Goal: Task Accomplishment & Management: Manage account settings

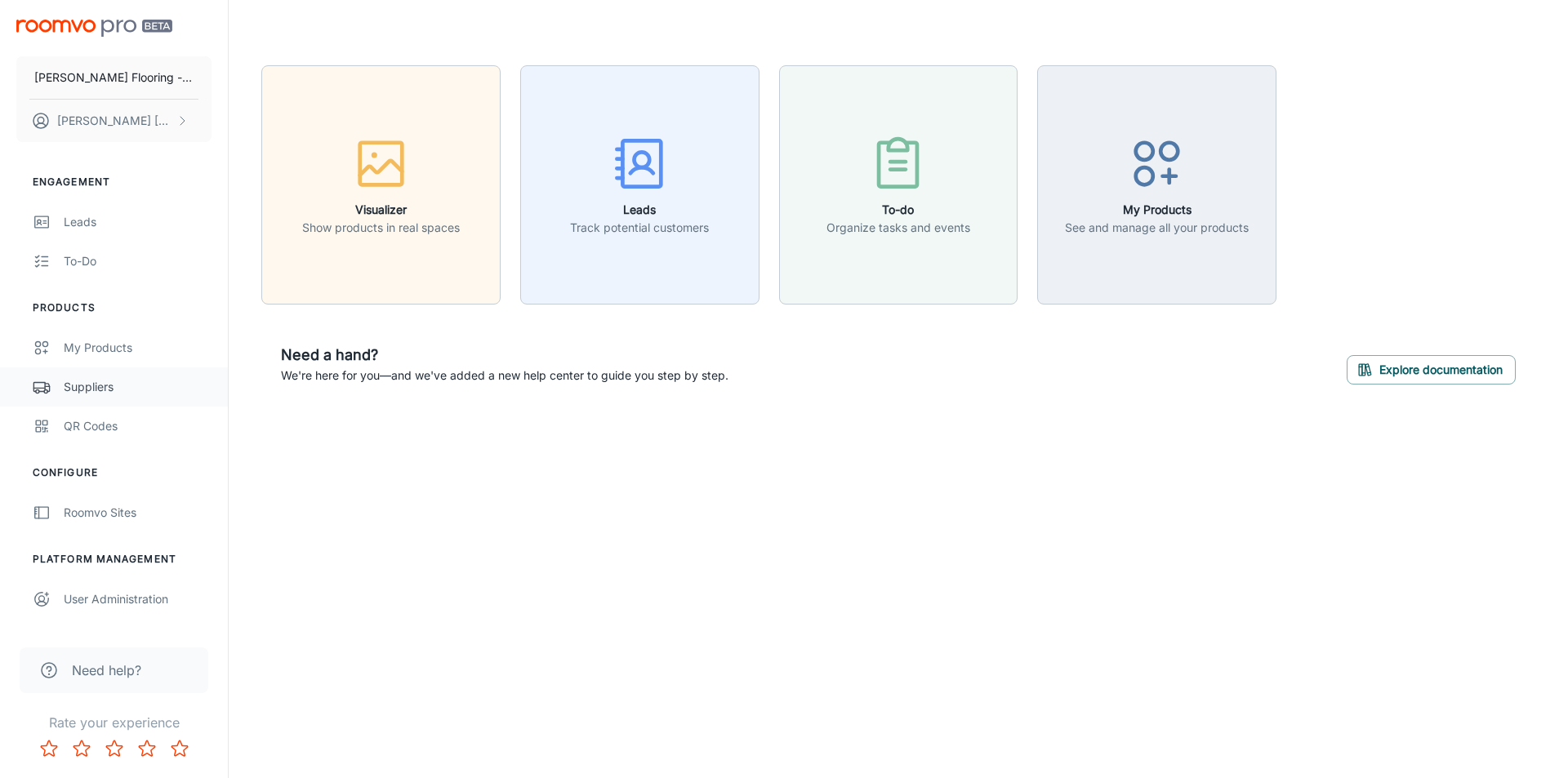
click at [102, 384] on div "Suppliers" at bounding box center [136, 387] width 147 height 18
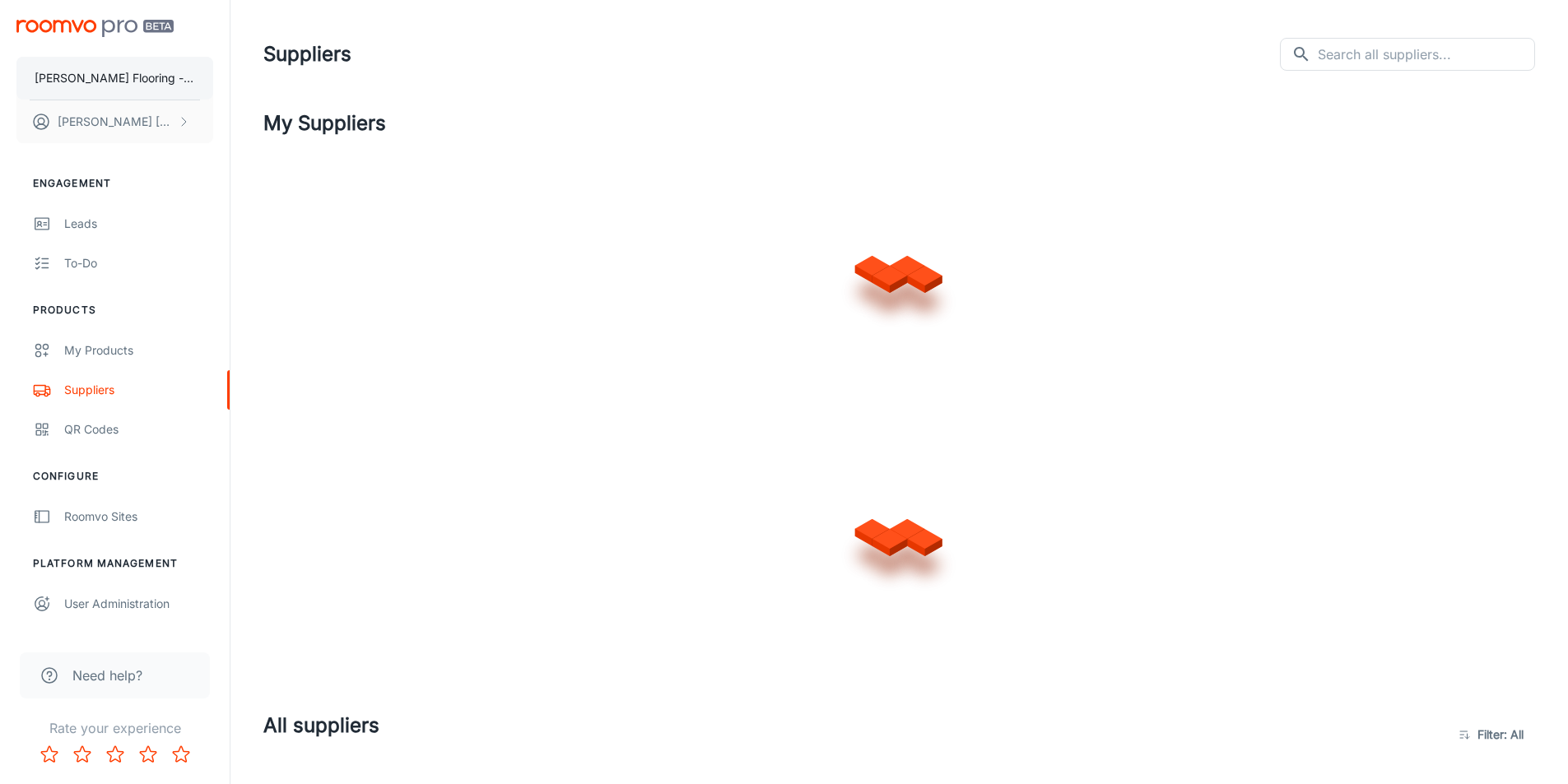
click at [121, 74] on p "[PERSON_NAME] Flooring - test site" at bounding box center [115, 78] width 160 height 18
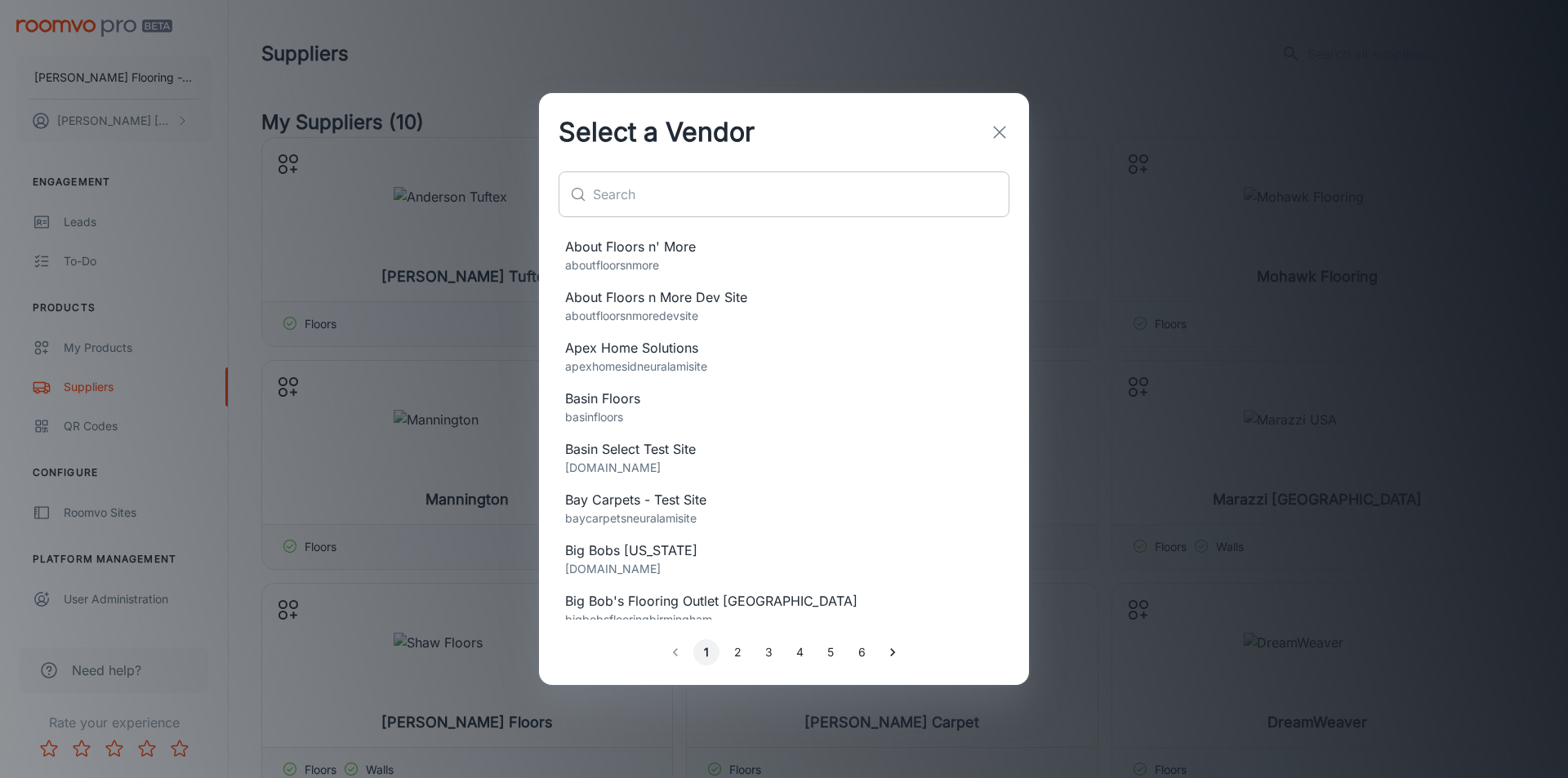
click at [678, 194] on input "text" at bounding box center [801, 194] width 416 height 45
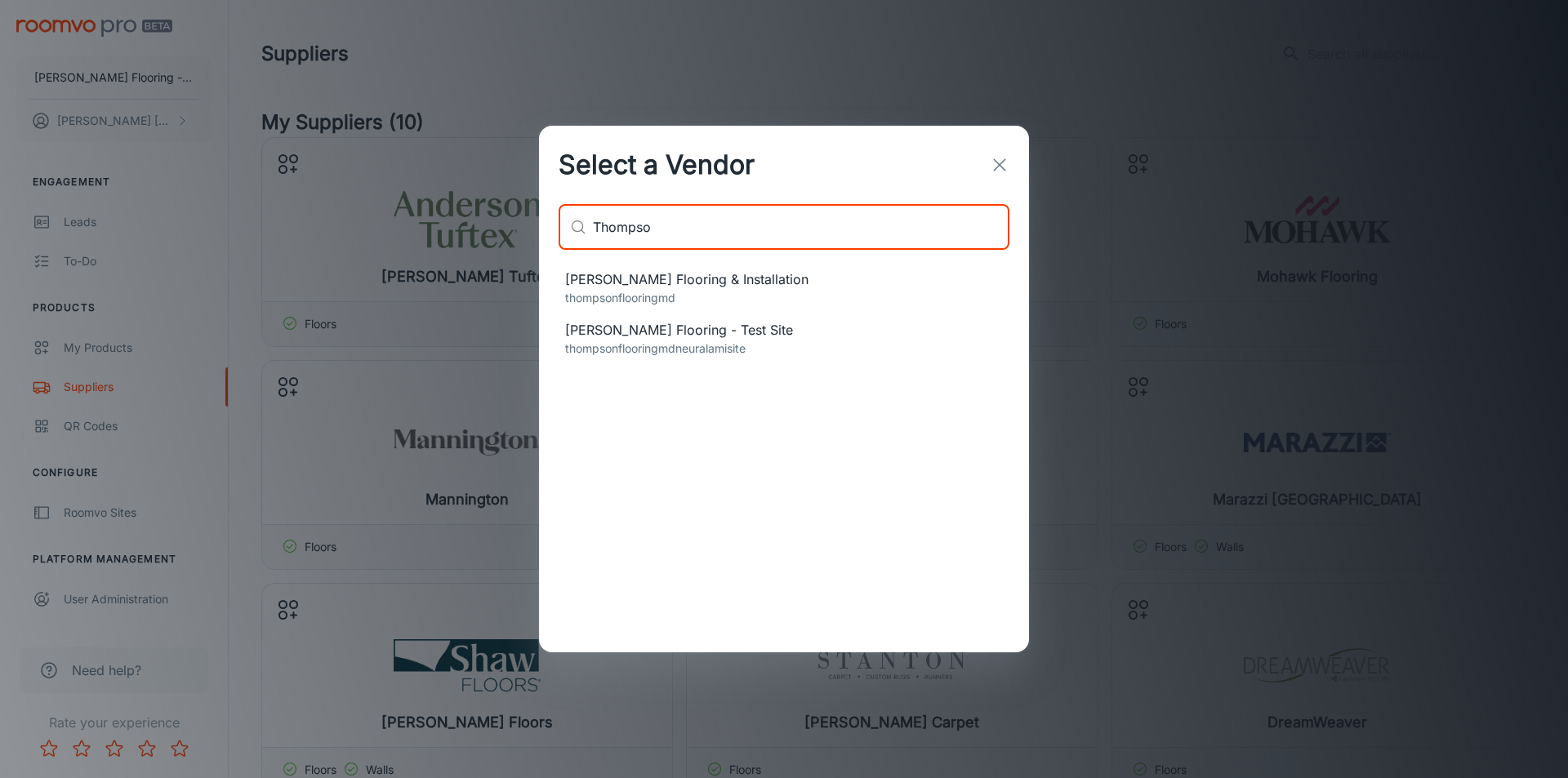
type input "Thompso"
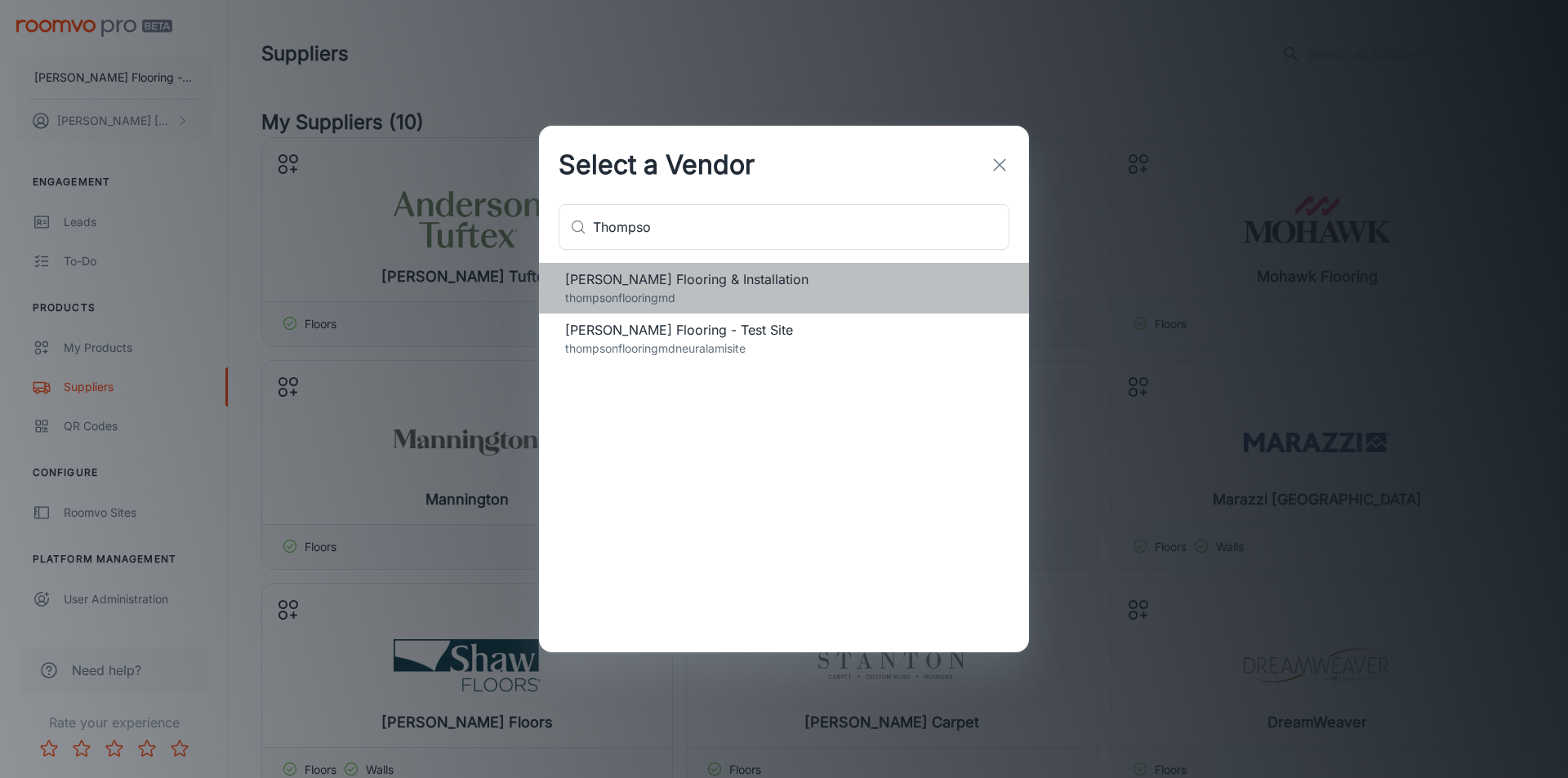
click at [708, 277] on span "[PERSON_NAME] Flooring & Installation" at bounding box center [783, 280] width 438 height 20
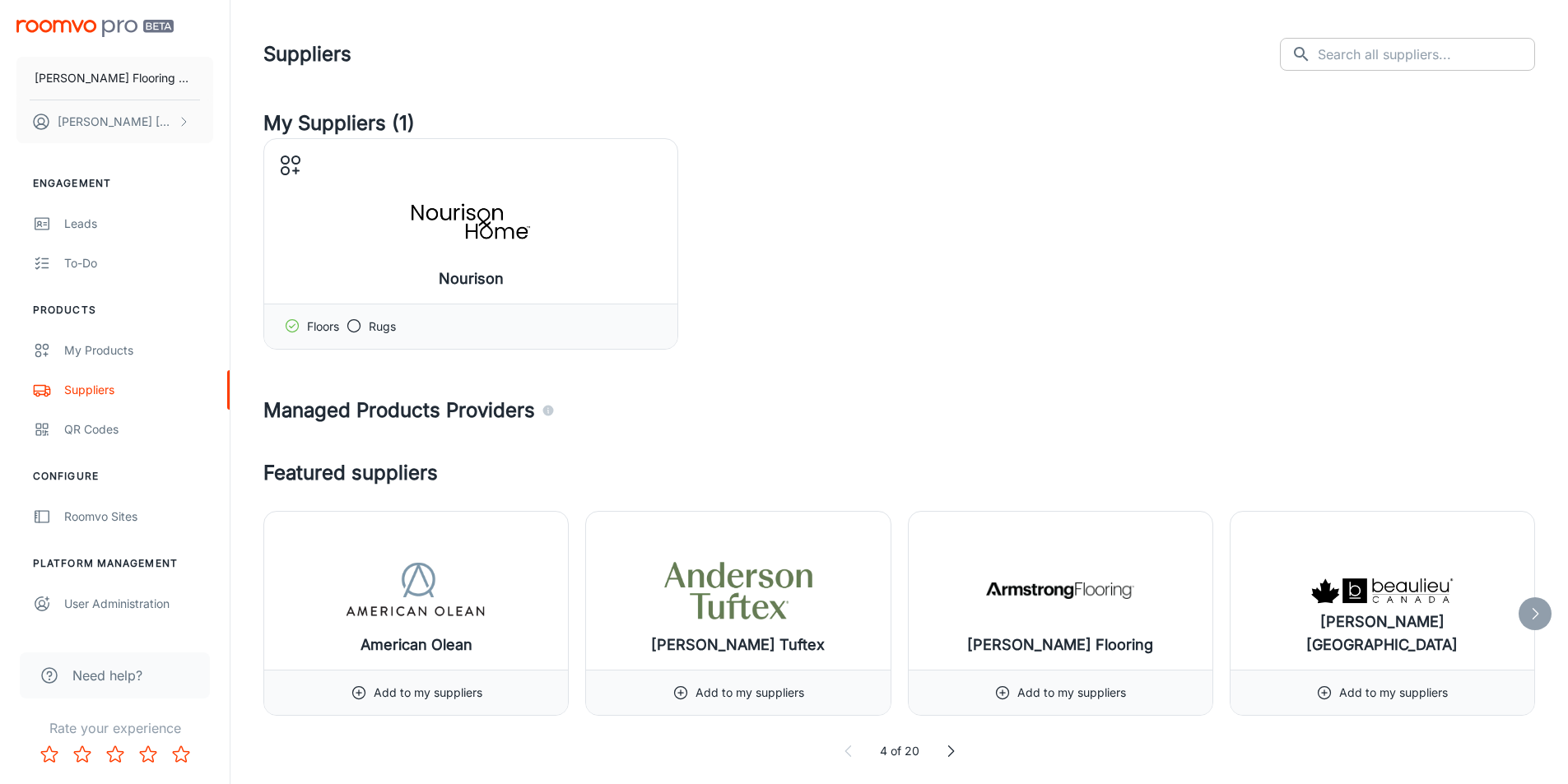
click at [1432, 49] on input "text" at bounding box center [1426, 54] width 217 height 33
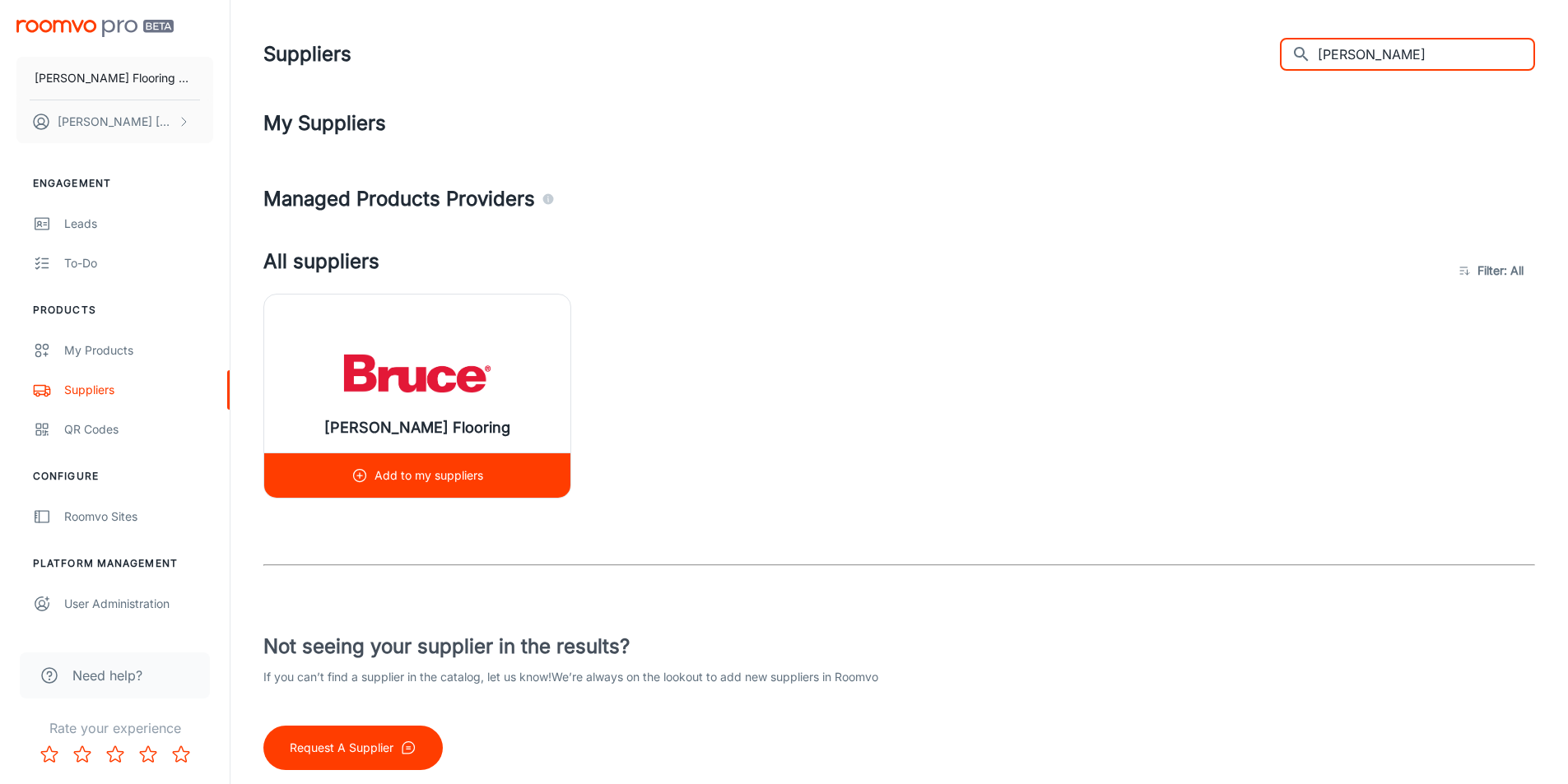
click at [409, 370] on img at bounding box center [417, 374] width 149 height 66
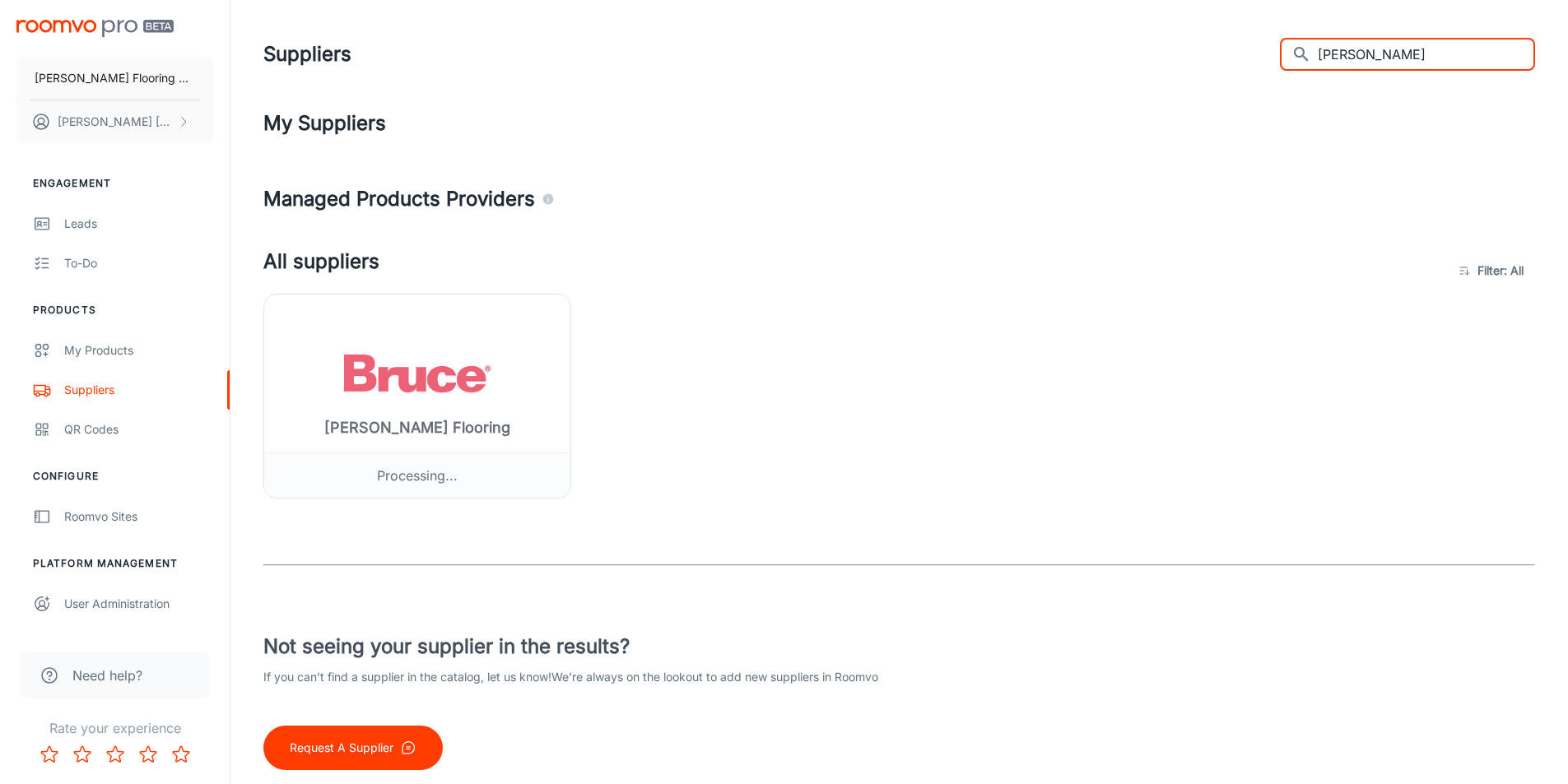
click at [1372, 60] on input "Bruce" at bounding box center [1426, 54] width 217 height 33
click at [1375, 61] on input "Bruce" at bounding box center [1426, 54] width 217 height 33
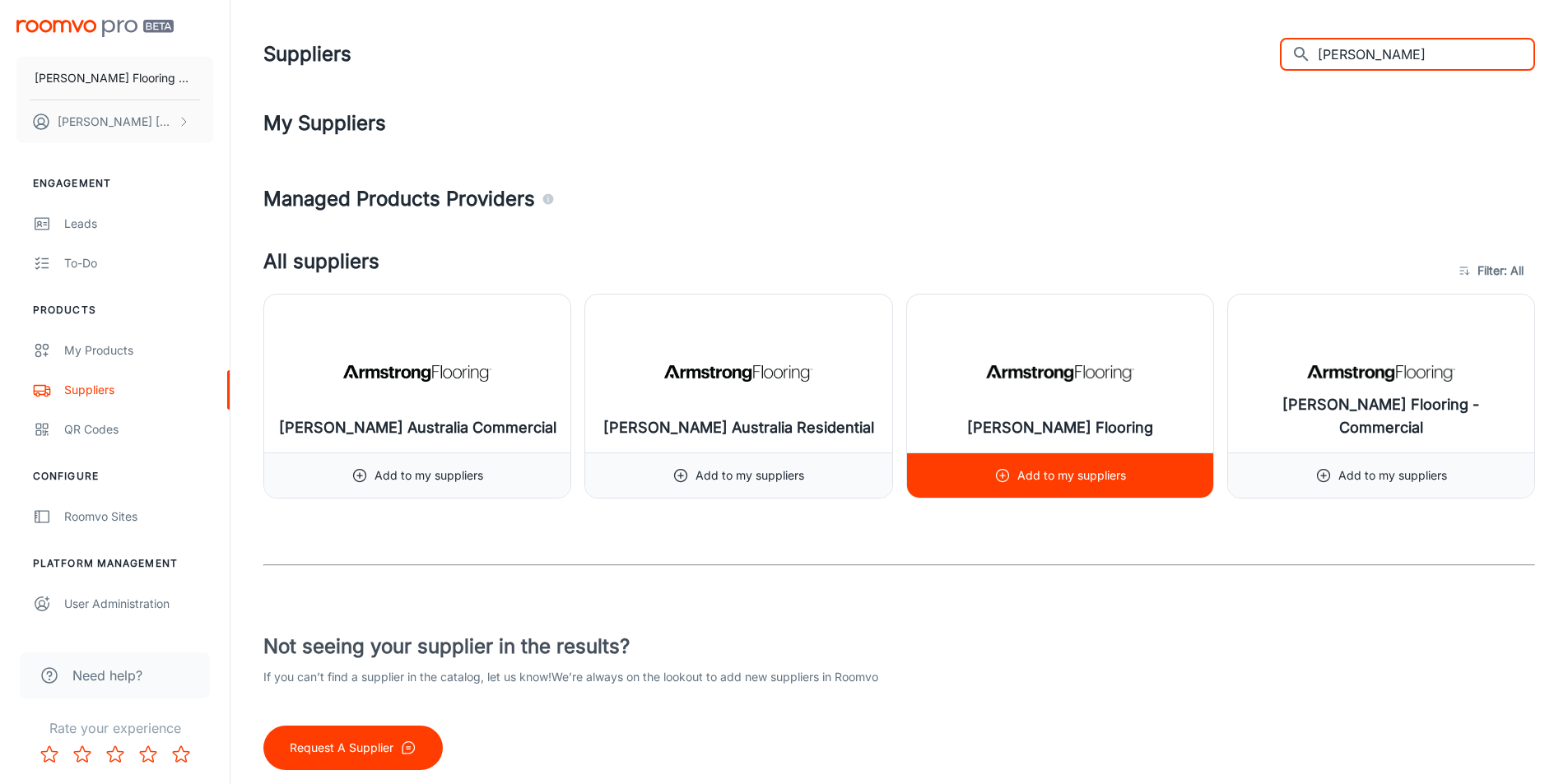
click at [1098, 372] on img at bounding box center [1060, 374] width 149 height 66
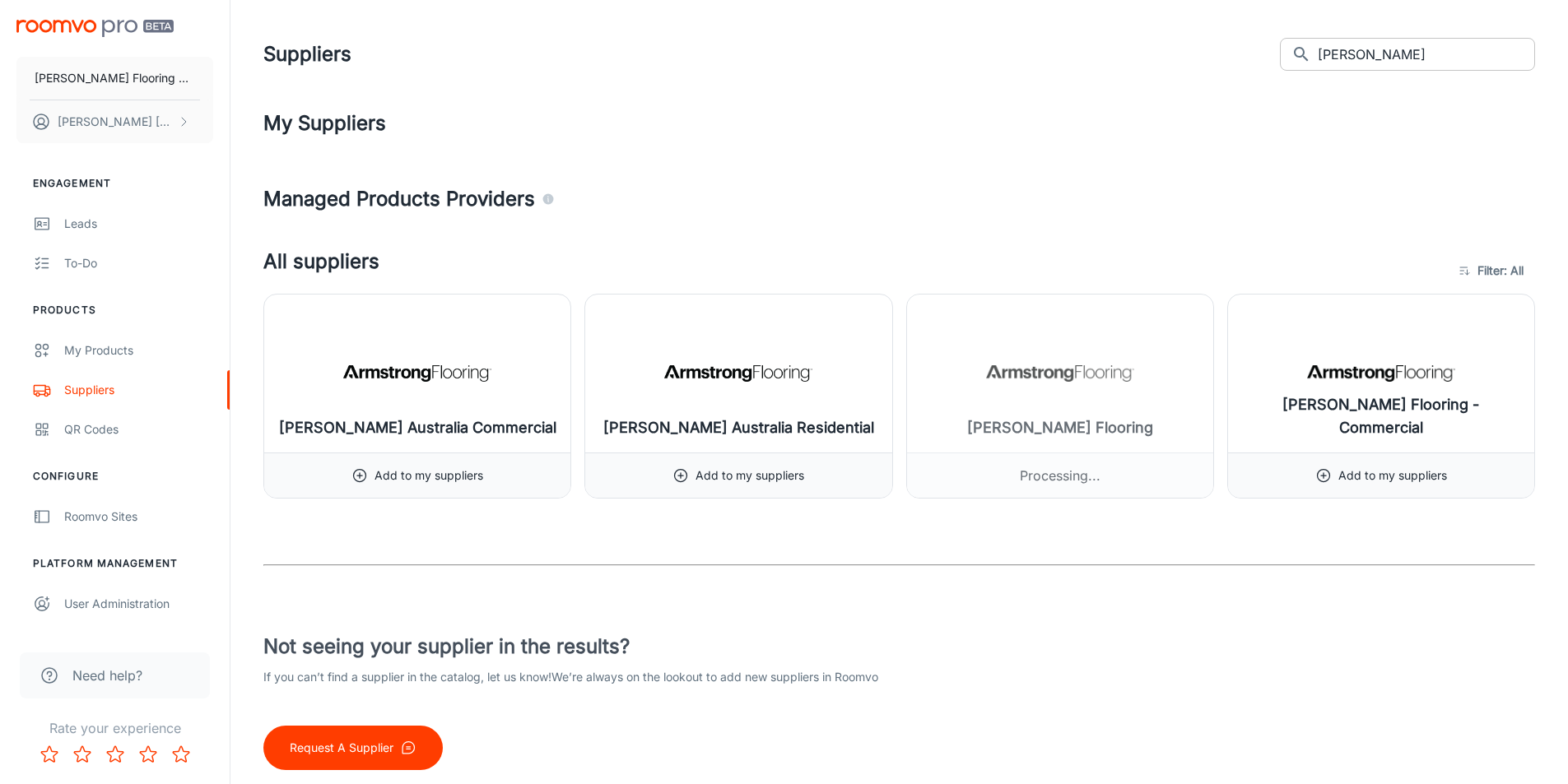
click at [1396, 51] on input "Armstrong" at bounding box center [1426, 54] width 217 height 33
click at [1398, 52] on input "Armstrong" at bounding box center [1426, 54] width 217 height 33
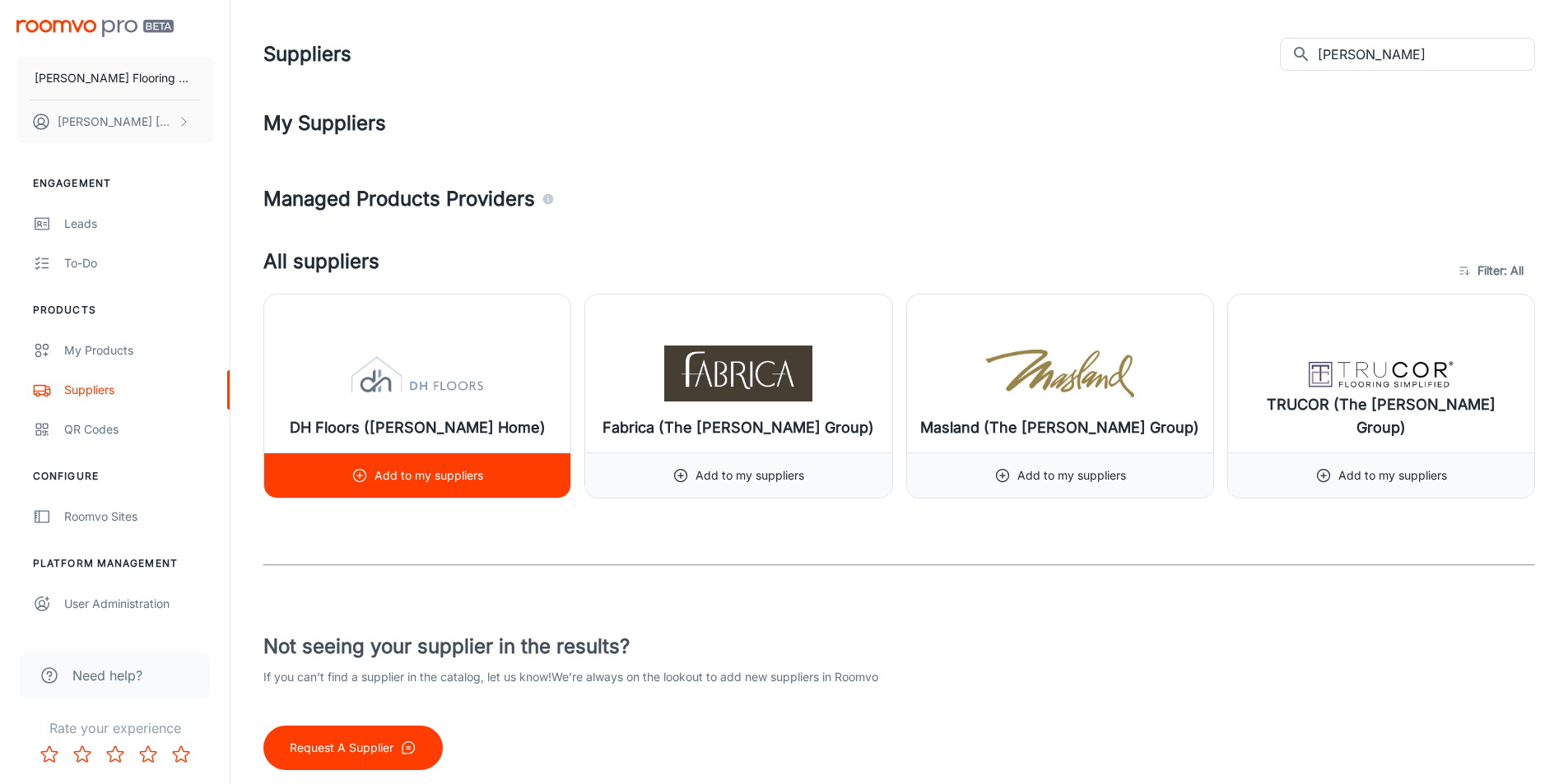
click at [414, 371] on img at bounding box center [417, 374] width 149 height 66
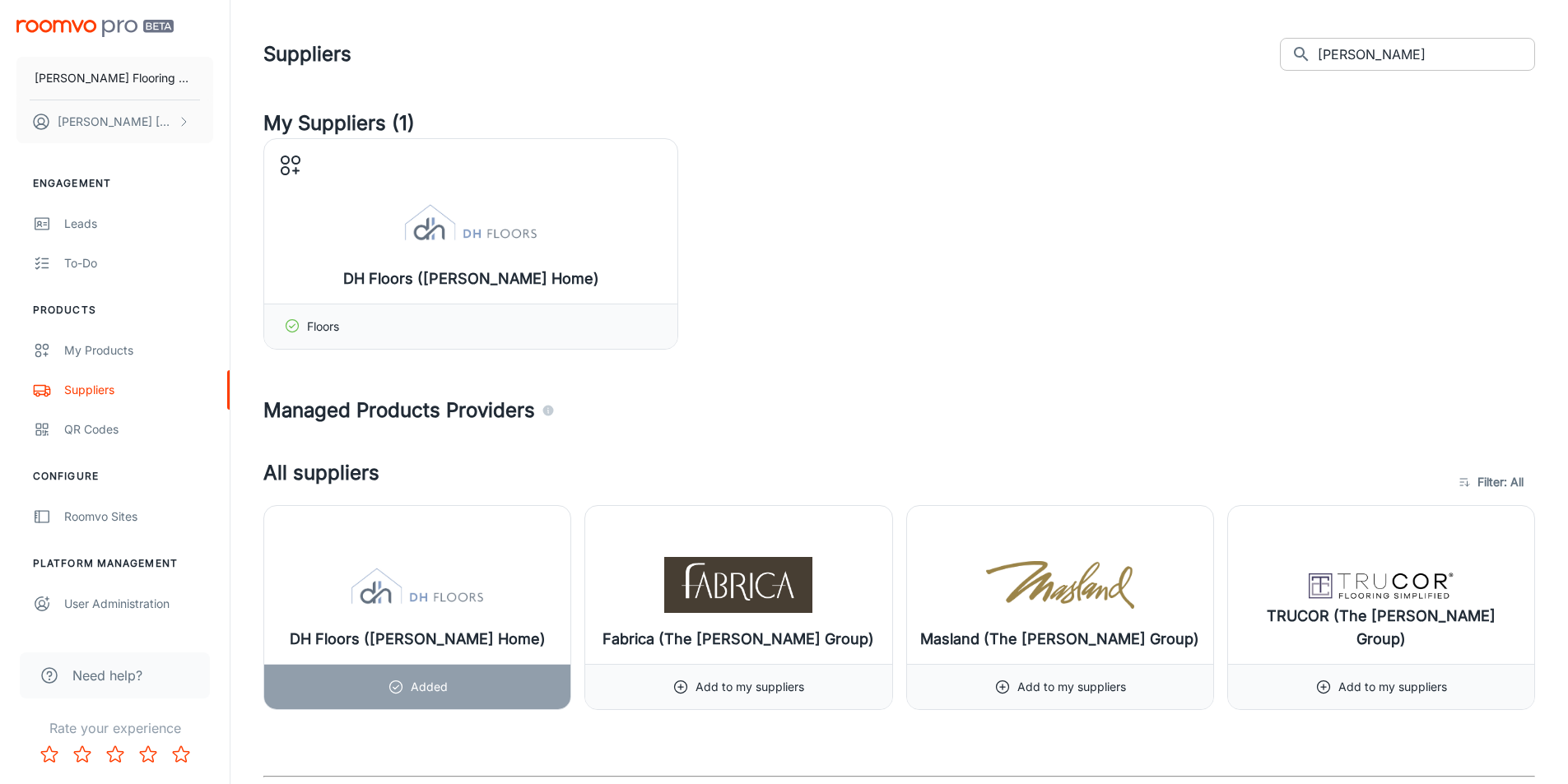
click at [1350, 60] on input "Dixie" at bounding box center [1426, 54] width 217 height 33
click at [1351, 60] on input "Dixie" at bounding box center [1426, 54] width 217 height 33
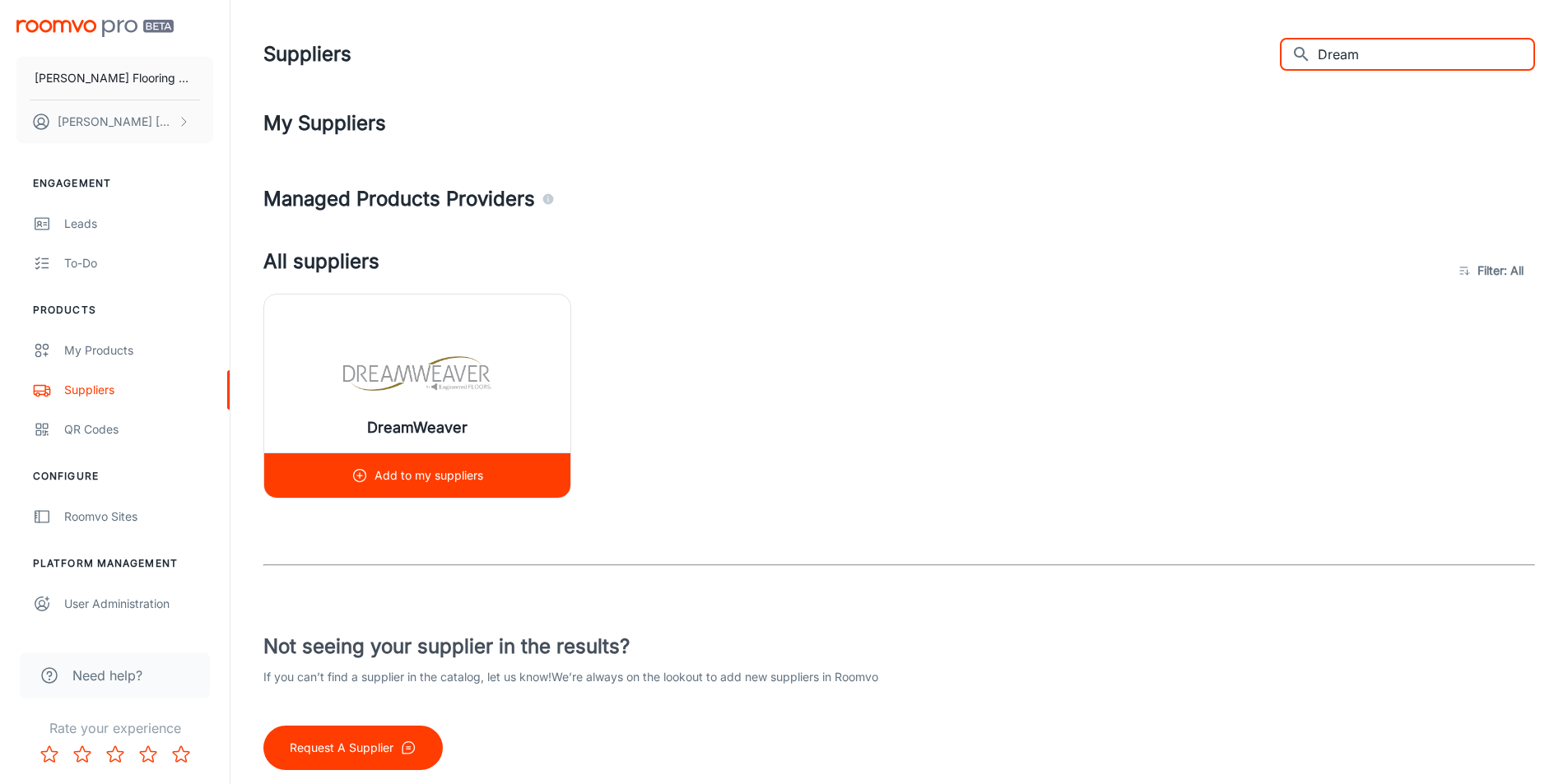
type input "Dream"
click at [460, 353] on img at bounding box center [417, 374] width 149 height 66
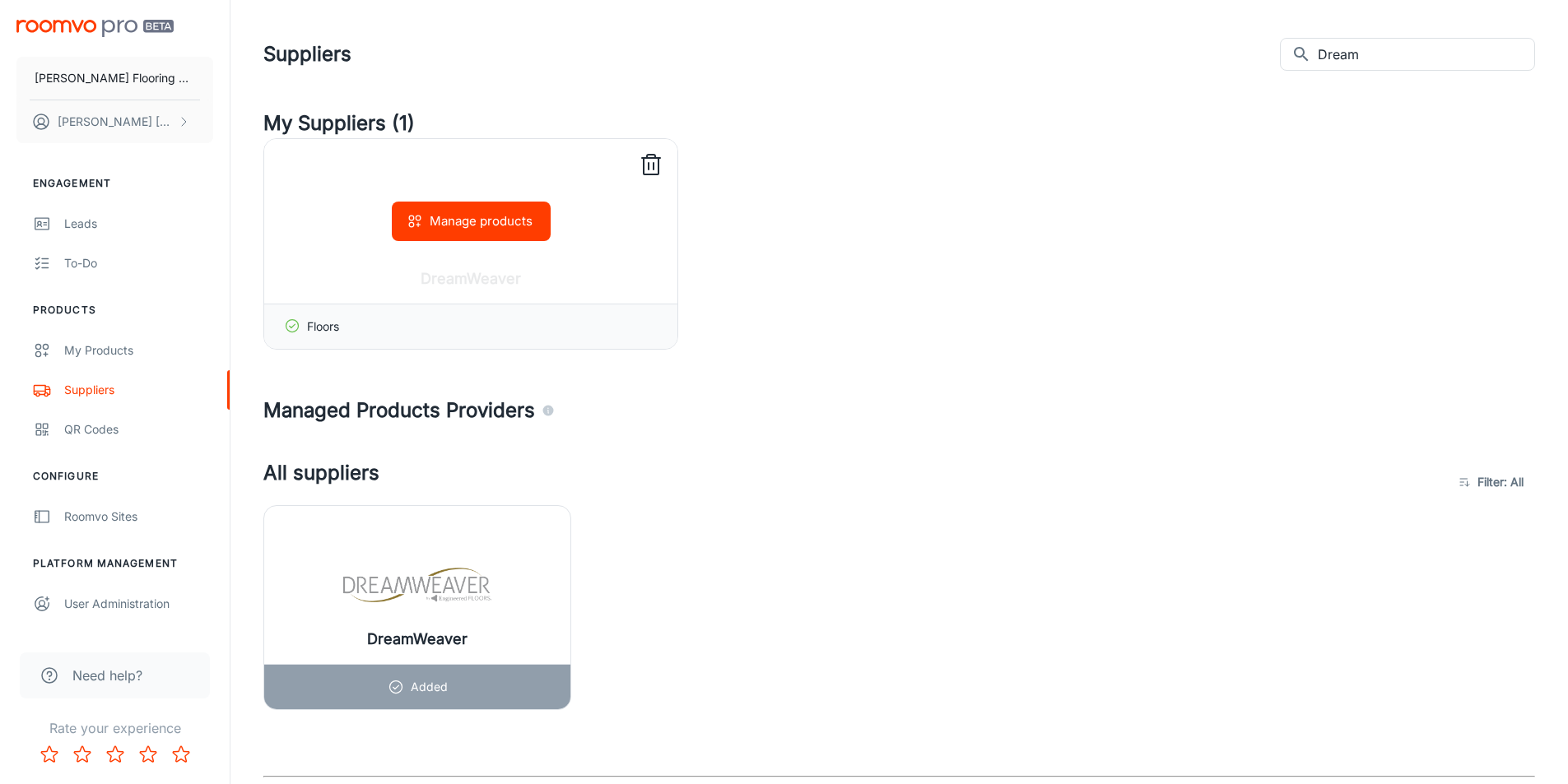
click at [480, 217] on button "Manage products" at bounding box center [470, 221] width 158 height 40
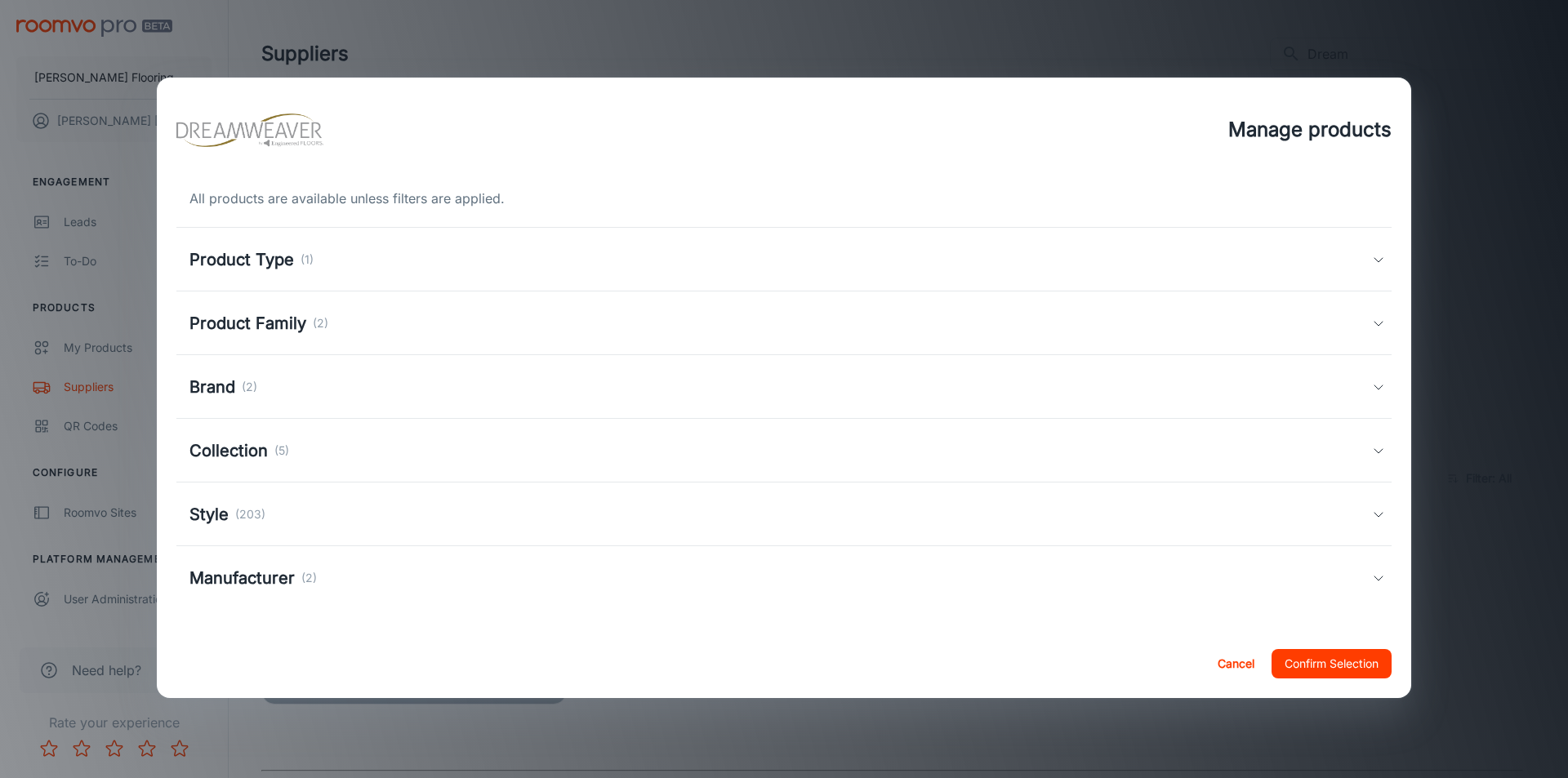
click at [223, 382] on h5 "Brand" at bounding box center [213, 387] width 45 height 25
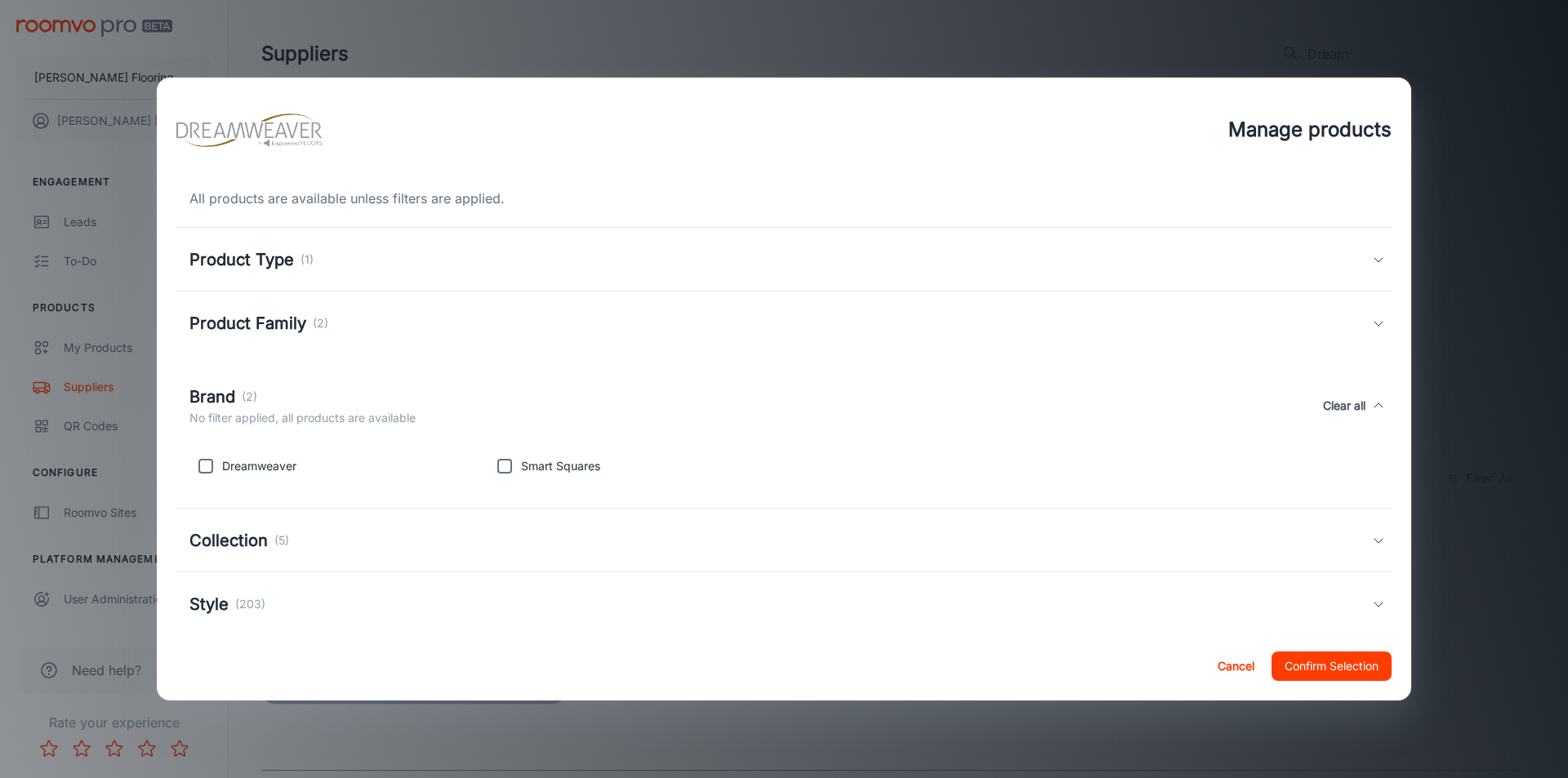
click at [217, 470] on input "checkbox" at bounding box center [206, 466] width 33 height 33
checkbox input "true"
click at [1317, 666] on button "Confirm Selection" at bounding box center [1331, 666] width 120 height 30
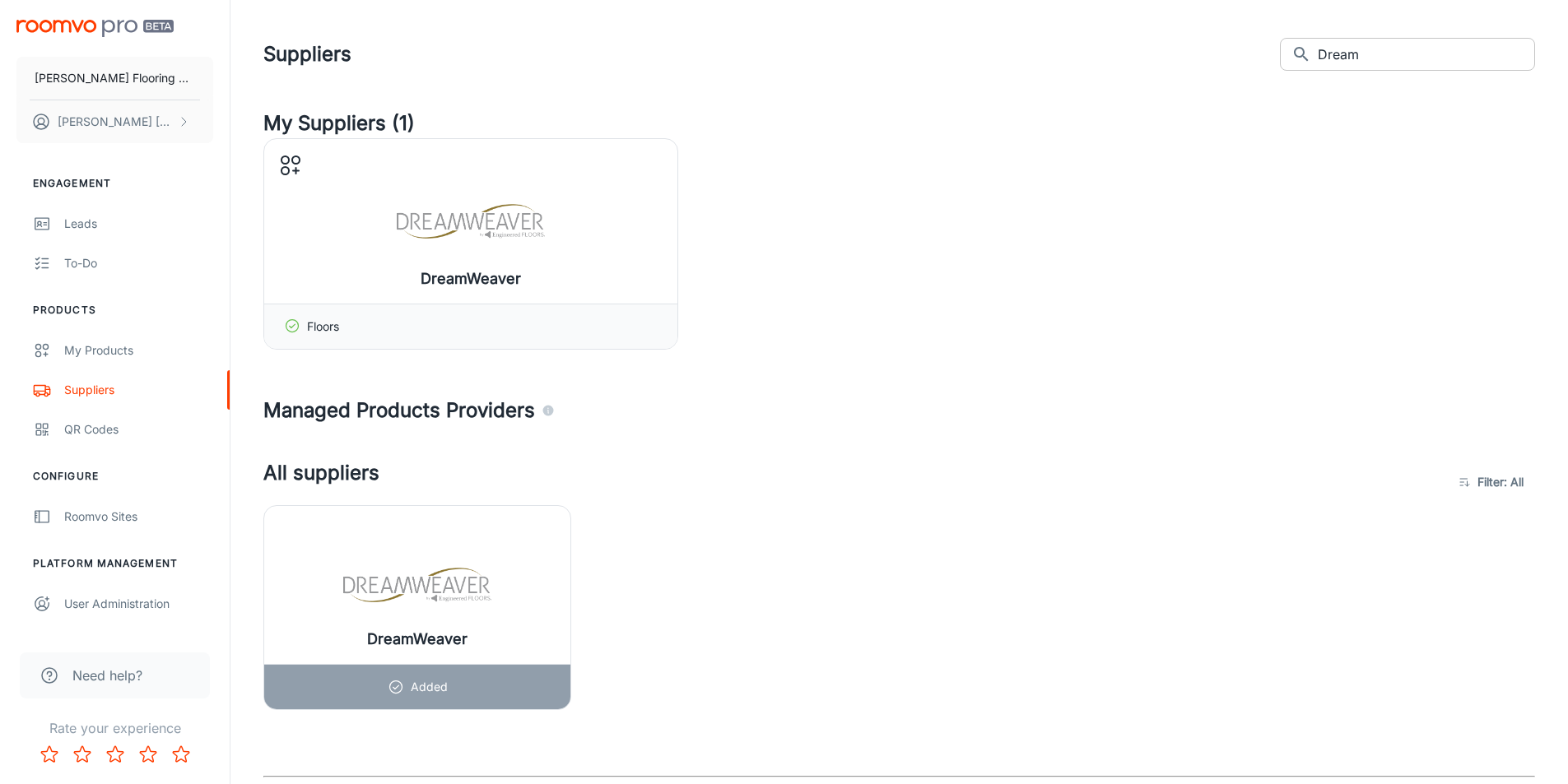
click at [1365, 53] on input "Dream" at bounding box center [1426, 54] width 217 height 33
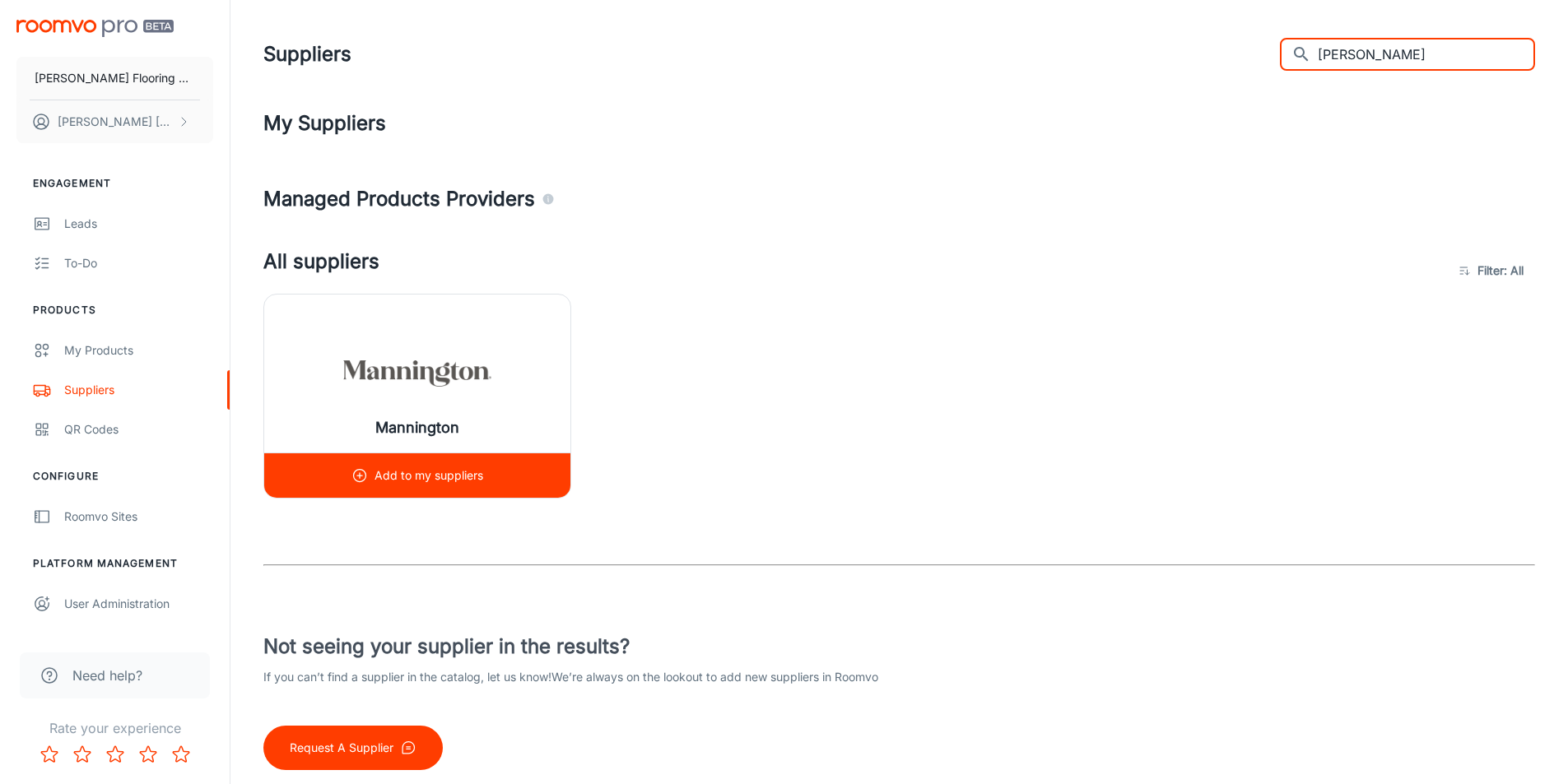
click at [422, 376] on img at bounding box center [417, 374] width 149 height 66
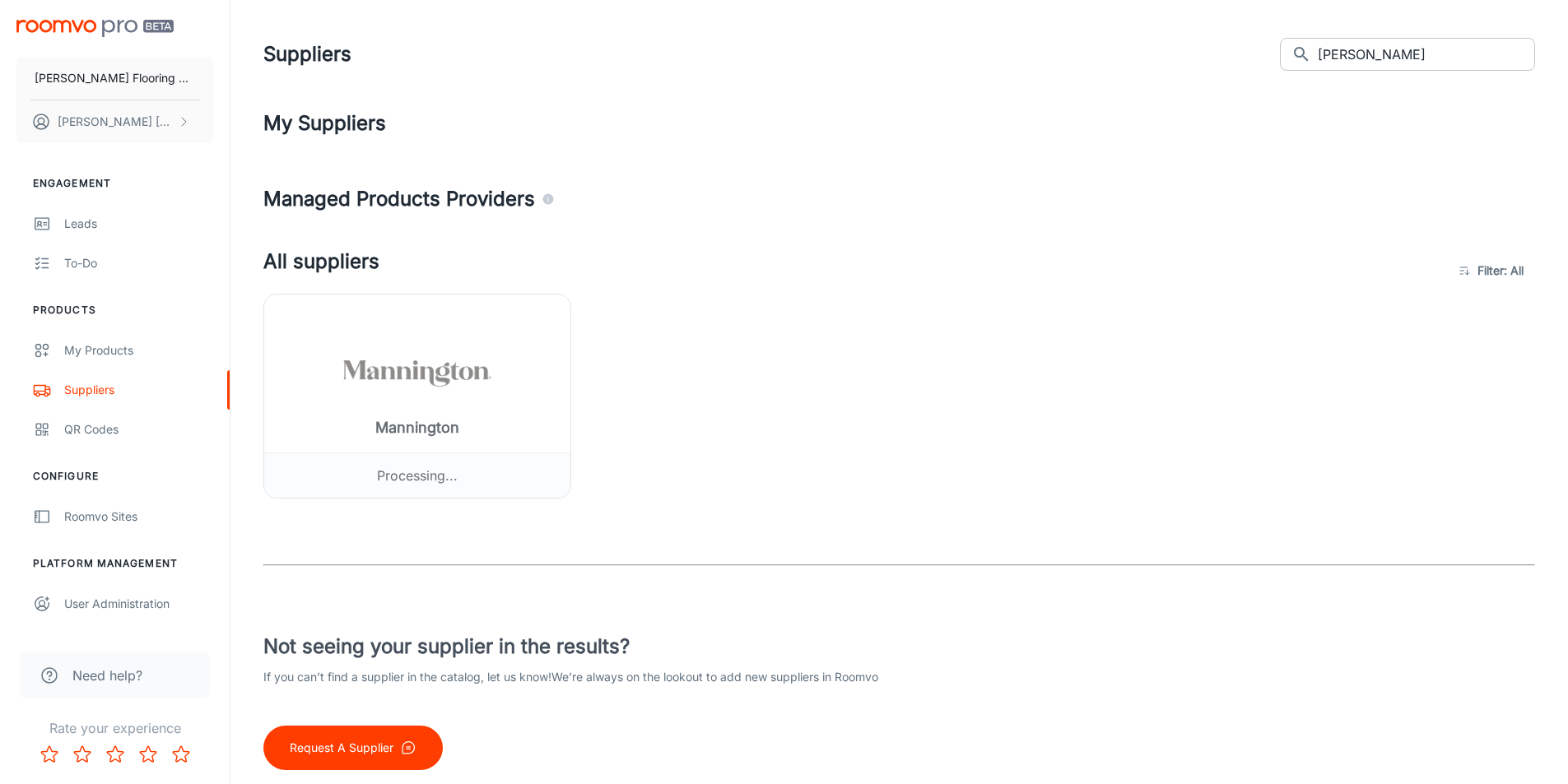
click at [1378, 59] on input "Manning" at bounding box center [1426, 54] width 217 height 33
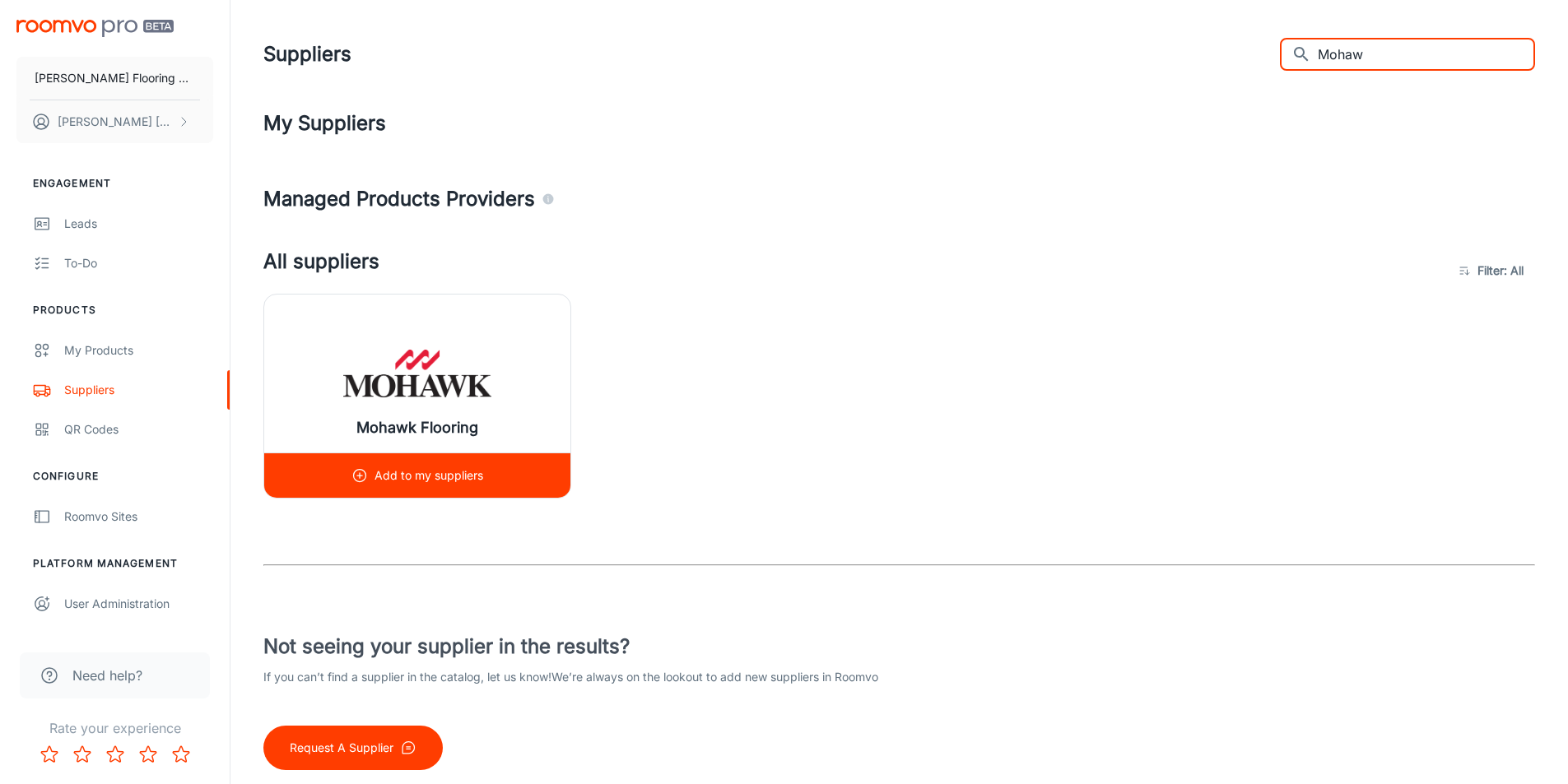
type input "Mohaw"
click at [383, 399] on img at bounding box center [417, 374] width 149 height 66
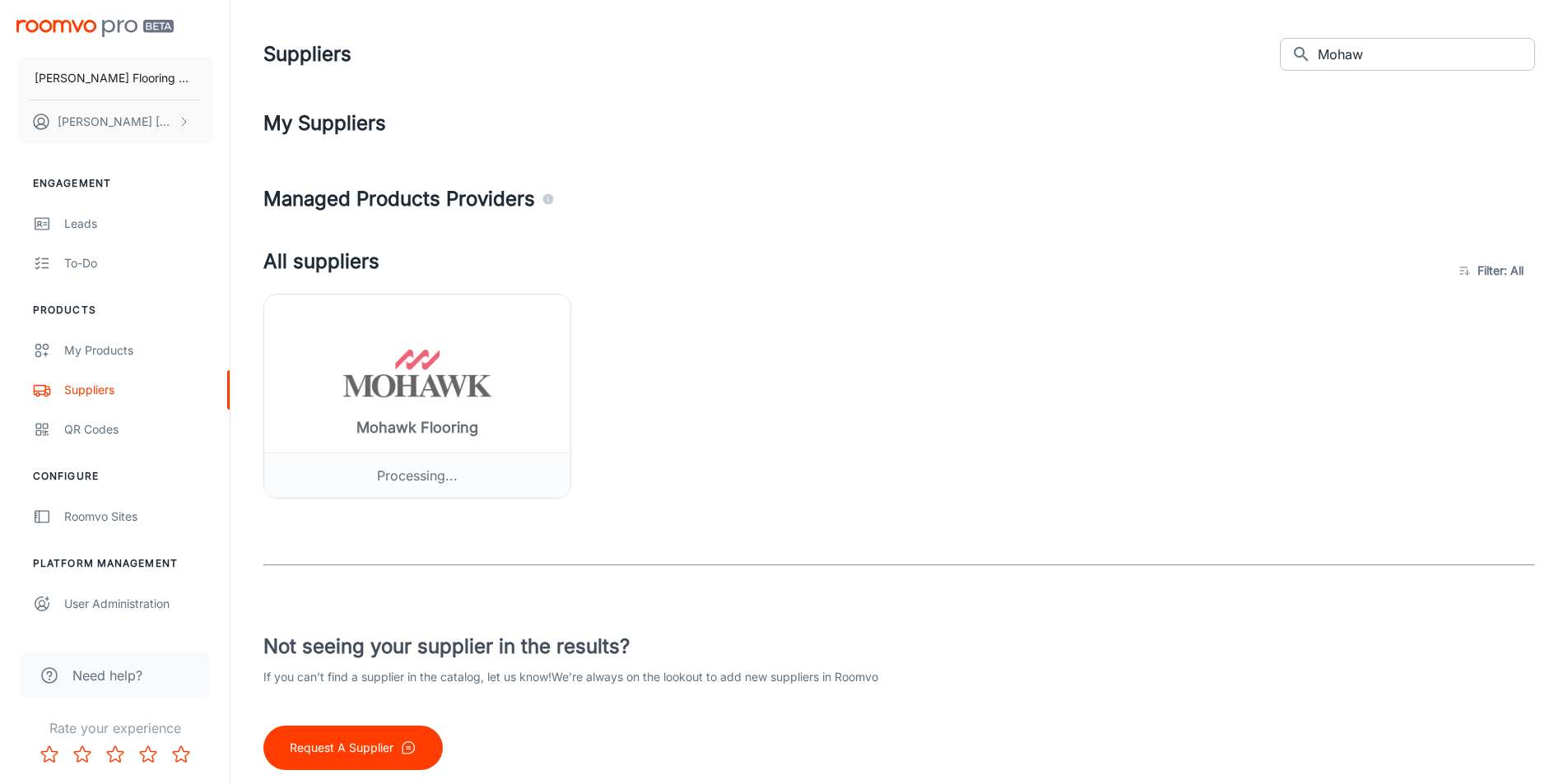
click at [1378, 53] on input "Mohaw" at bounding box center [1426, 54] width 217 height 33
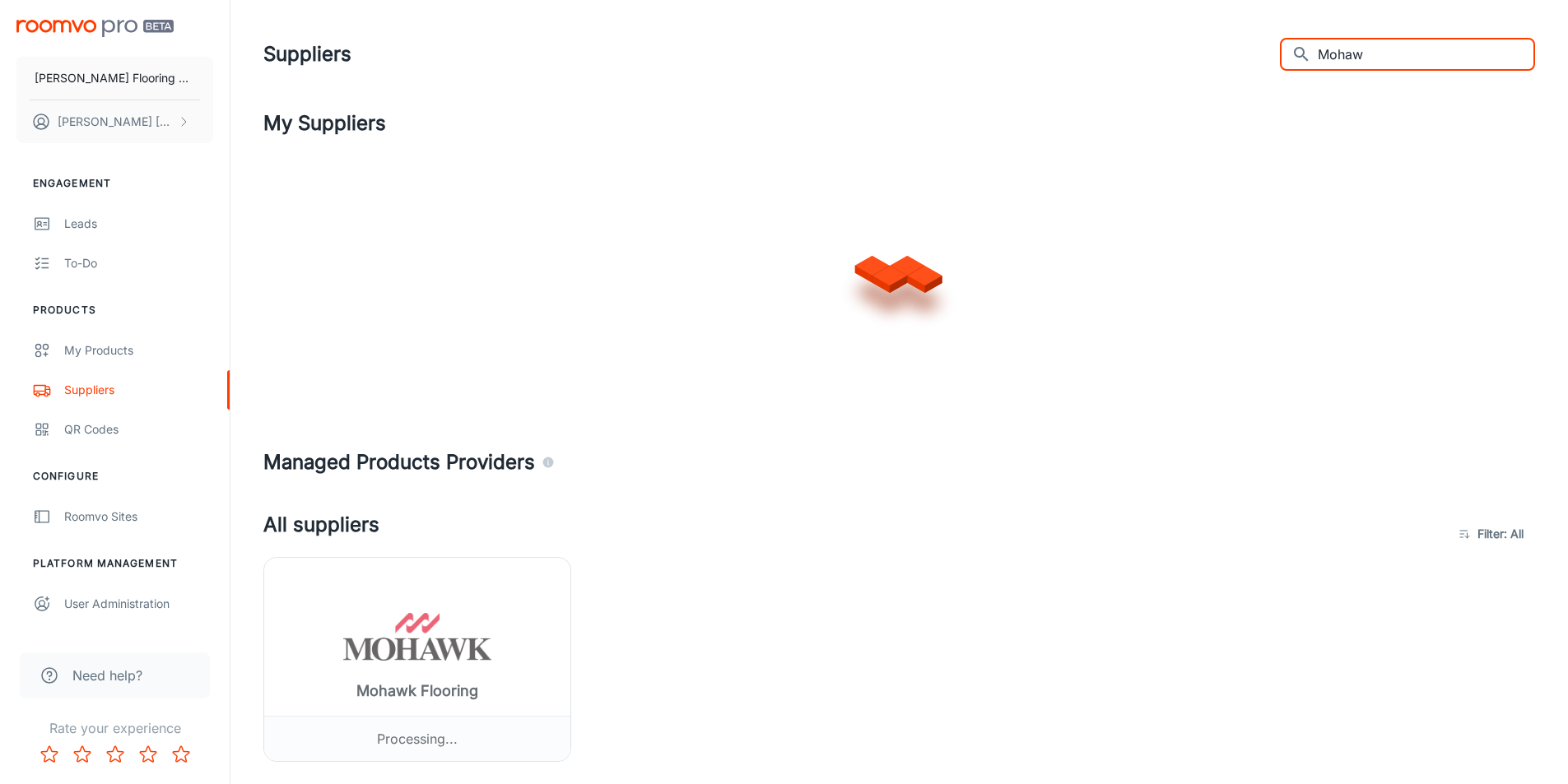
click at [1378, 53] on input "Mohaw" at bounding box center [1426, 54] width 217 height 33
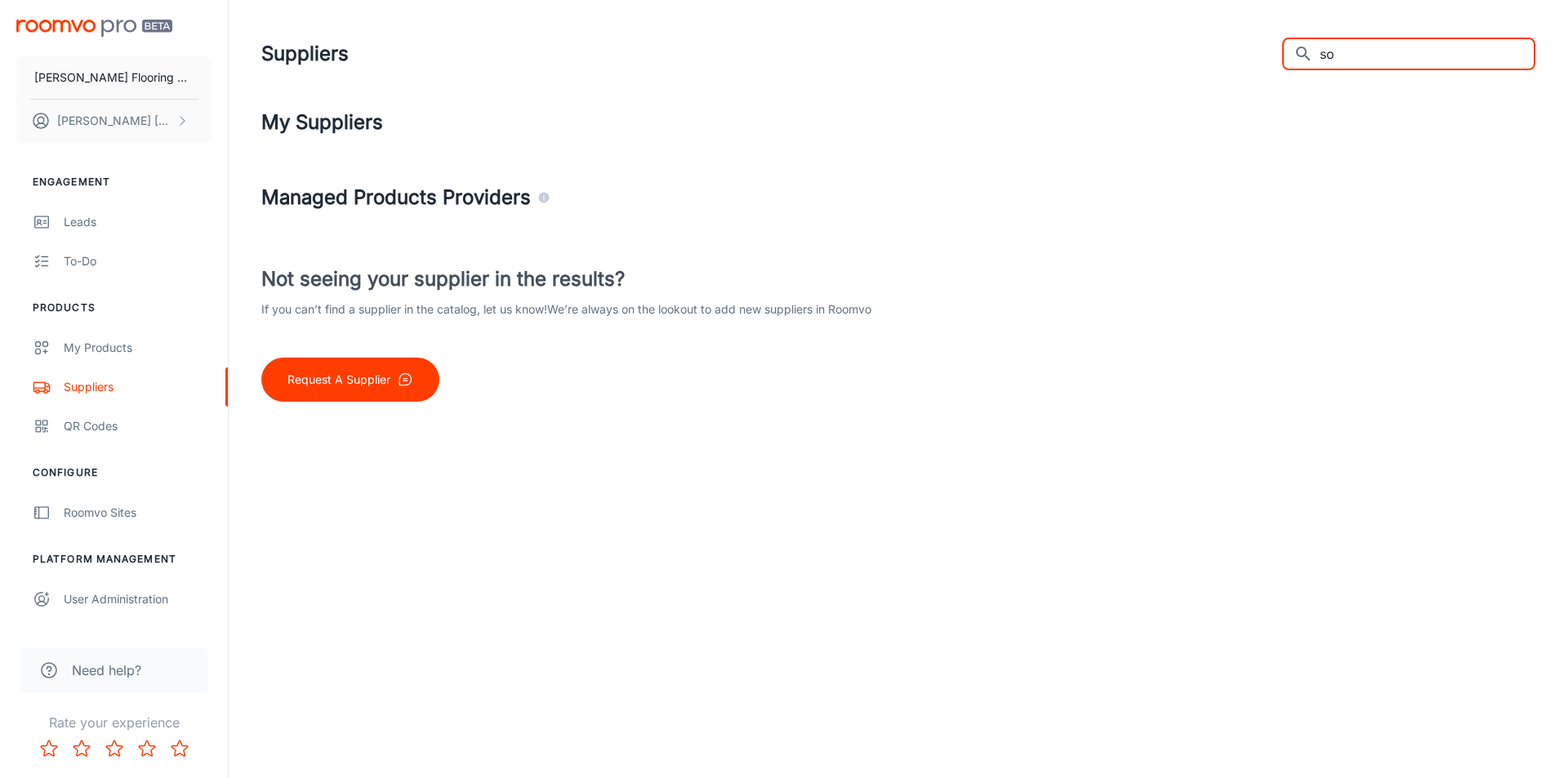
type input "s"
type input "u"
type input "s"
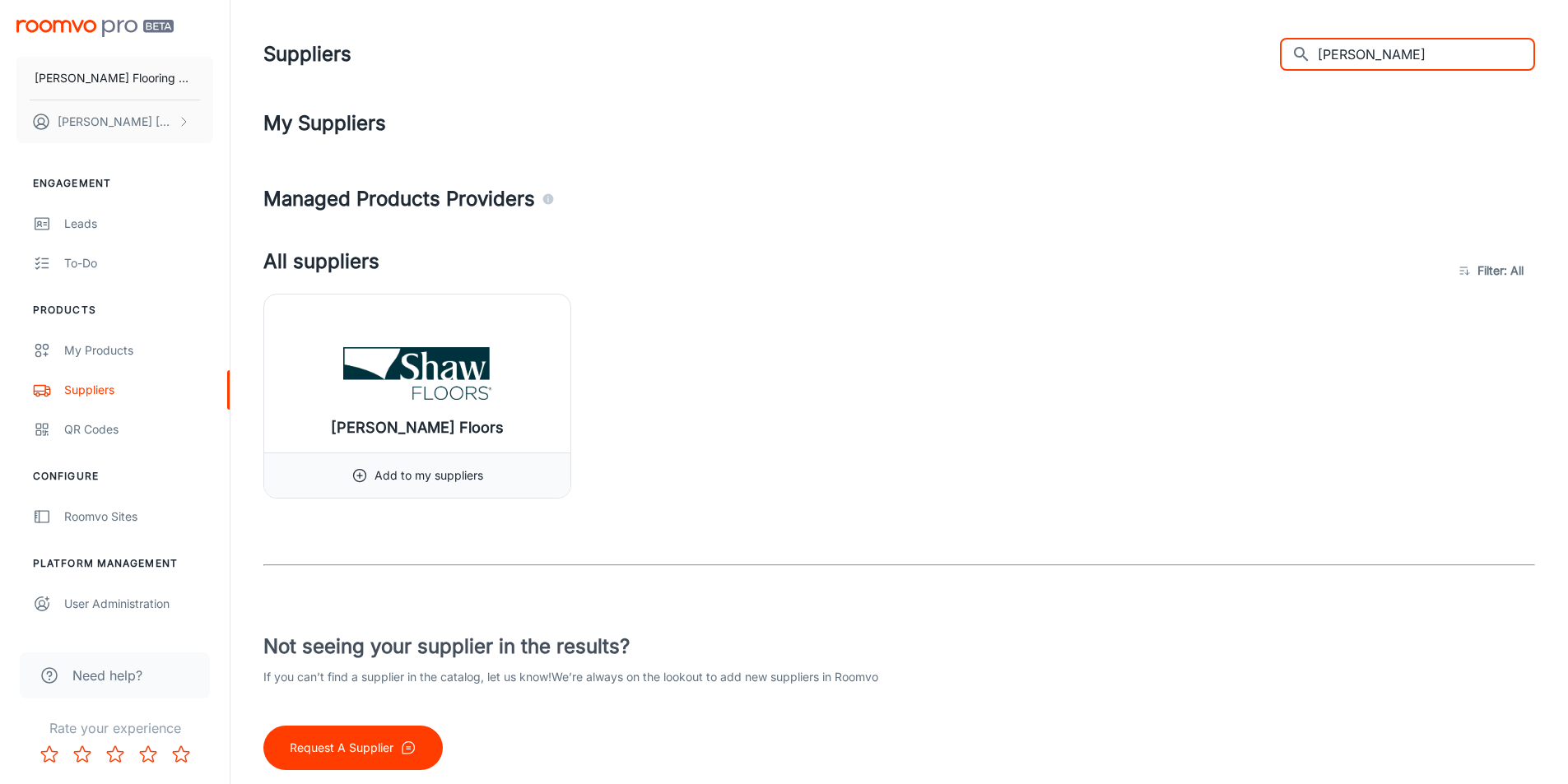
type input "Shaw"
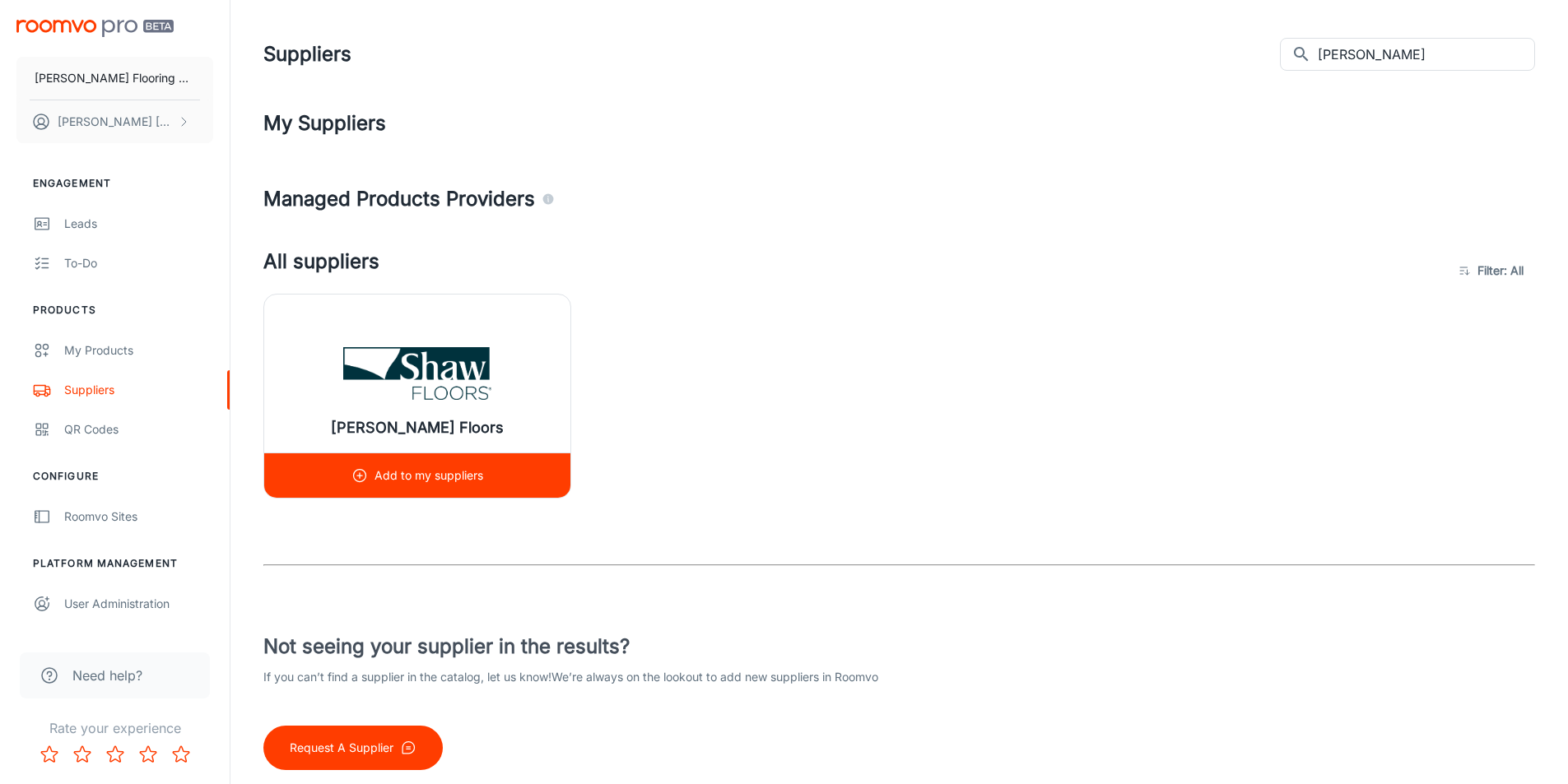
click at [426, 385] on img at bounding box center [417, 374] width 149 height 66
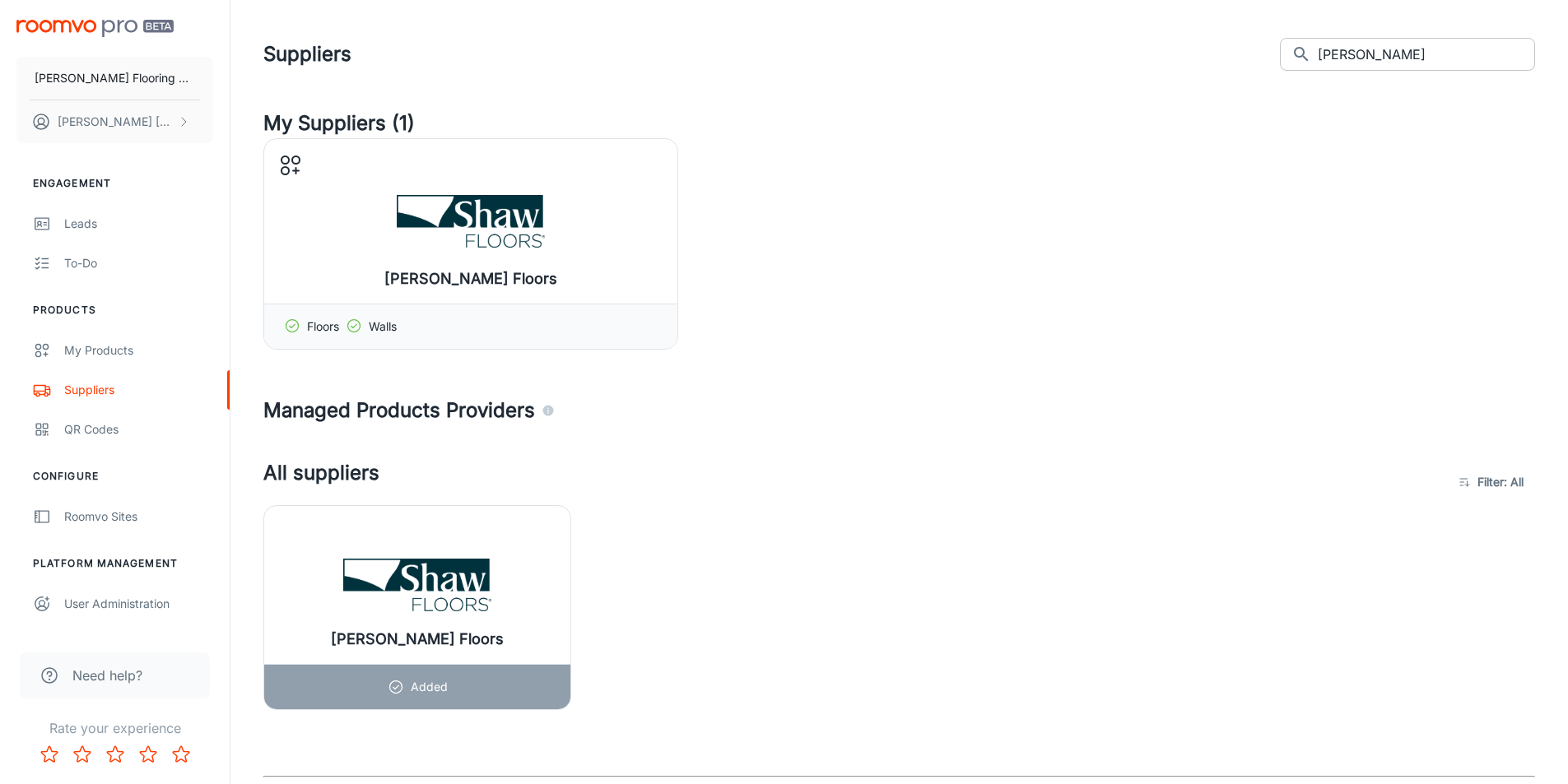
click at [1373, 55] on input "Shaw" at bounding box center [1426, 54] width 217 height 33
